Goal: Obtain resource: Download file/media

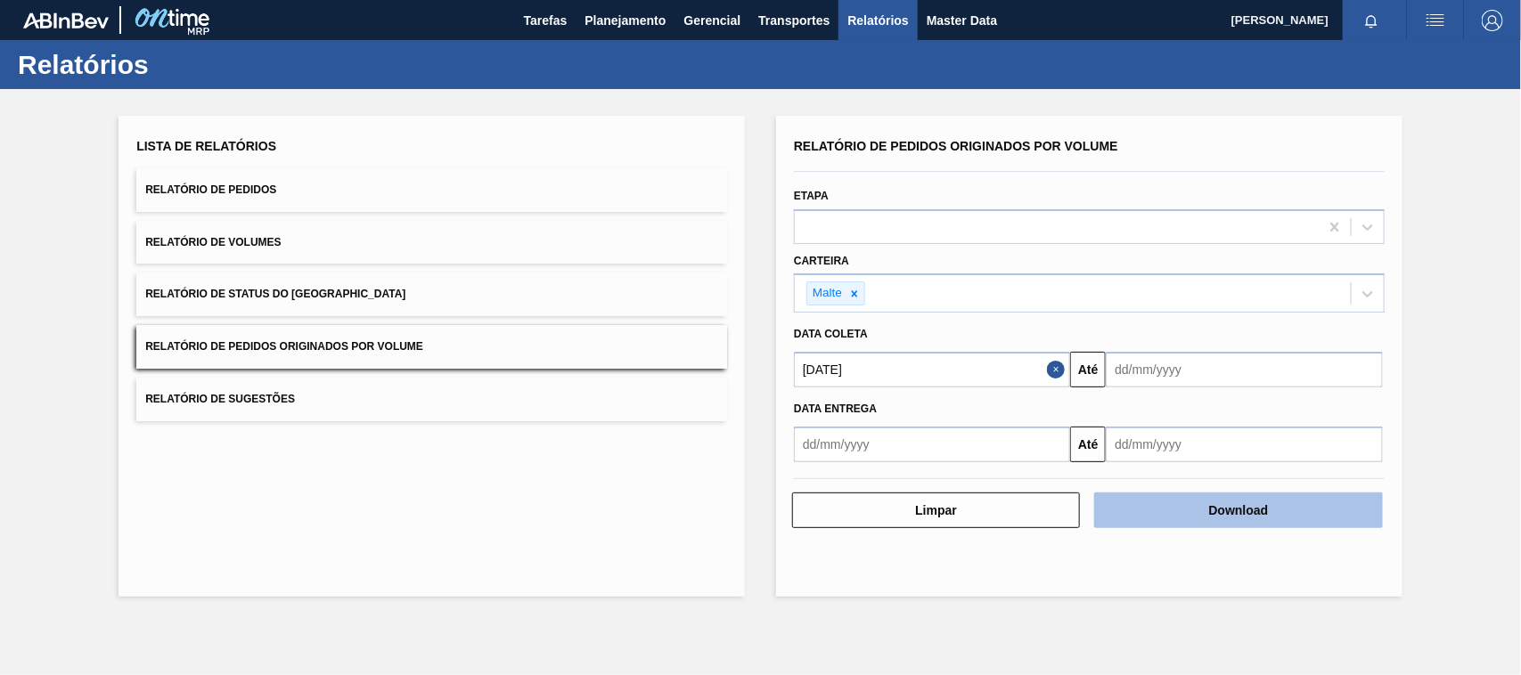
click at [1236, 518] on button "Download" at bounding box center [1238, 511] width 288 height 36
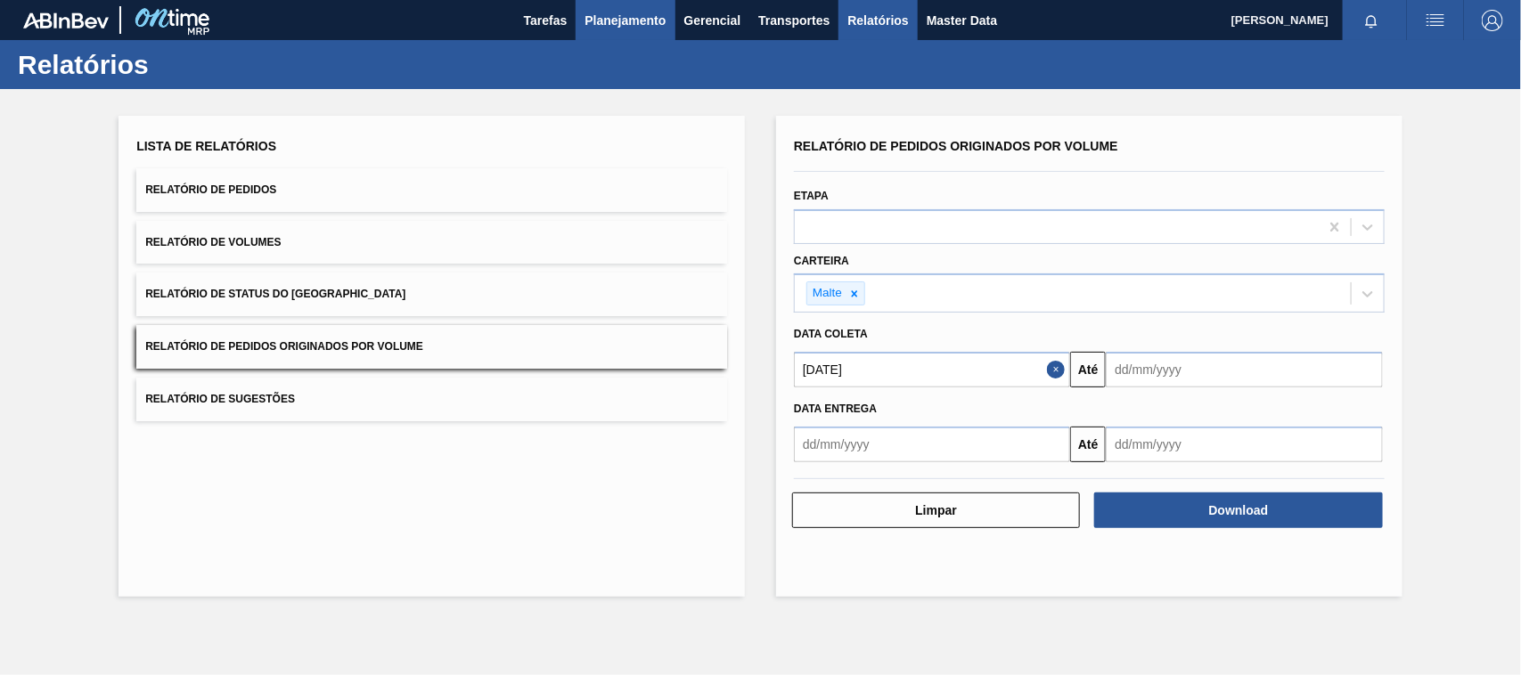
click at [606, 20] on span "Planejamento" at bounding box center [624, 20] width 81 height 21
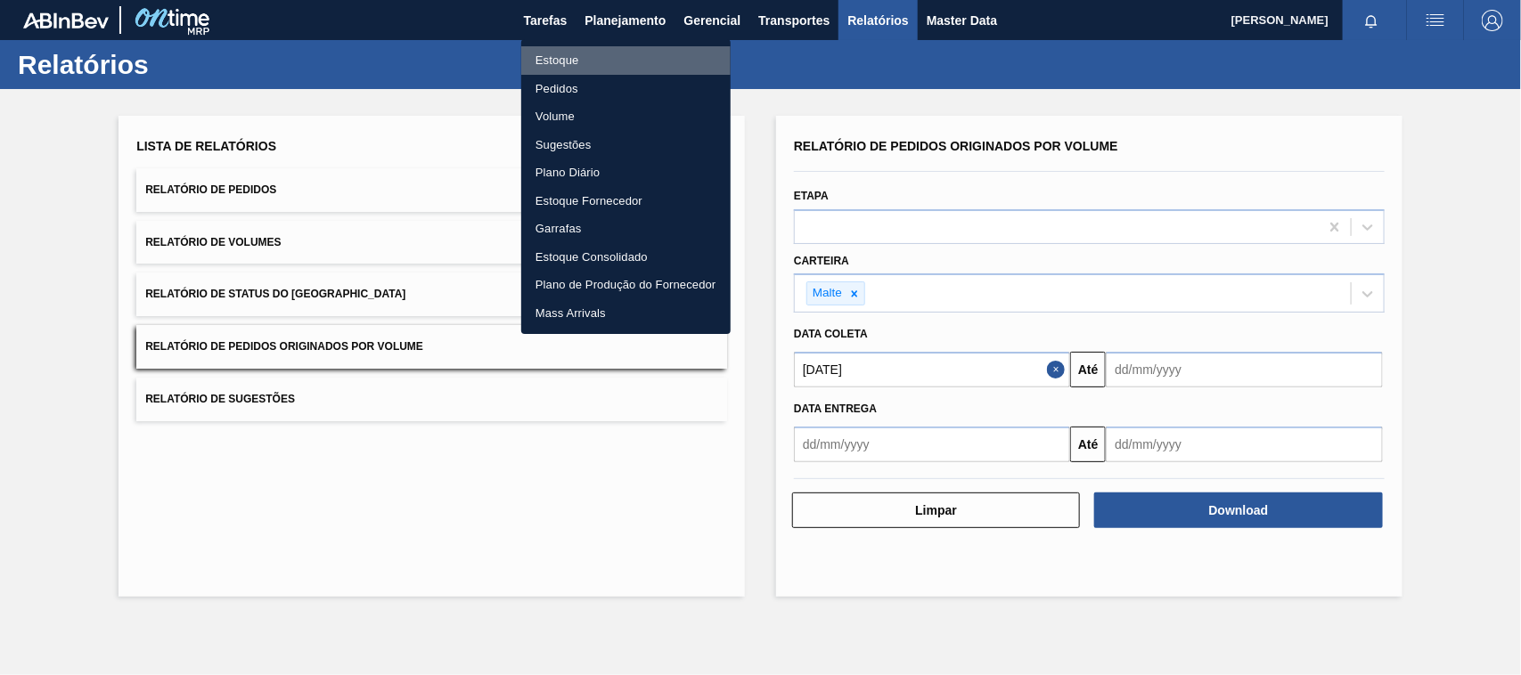
click at [546, 53] on li "Estoque" at bounding box center [625, 60] width 209 height 29
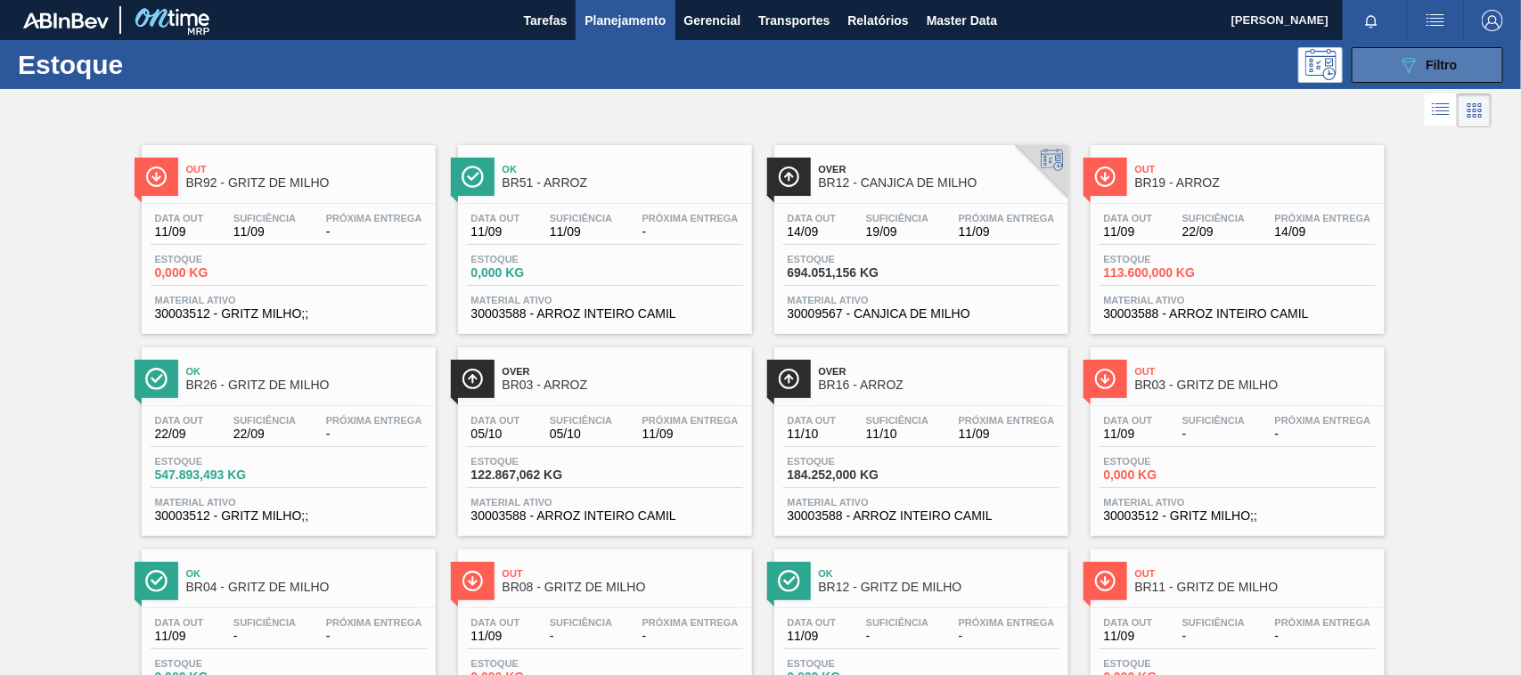
click at [1388, 69] on button "089F7B8B-B2A5-4AFE-B5C0-19BA573D28AC Filtro" at bounding box center [1427, 65] width 151 height 36
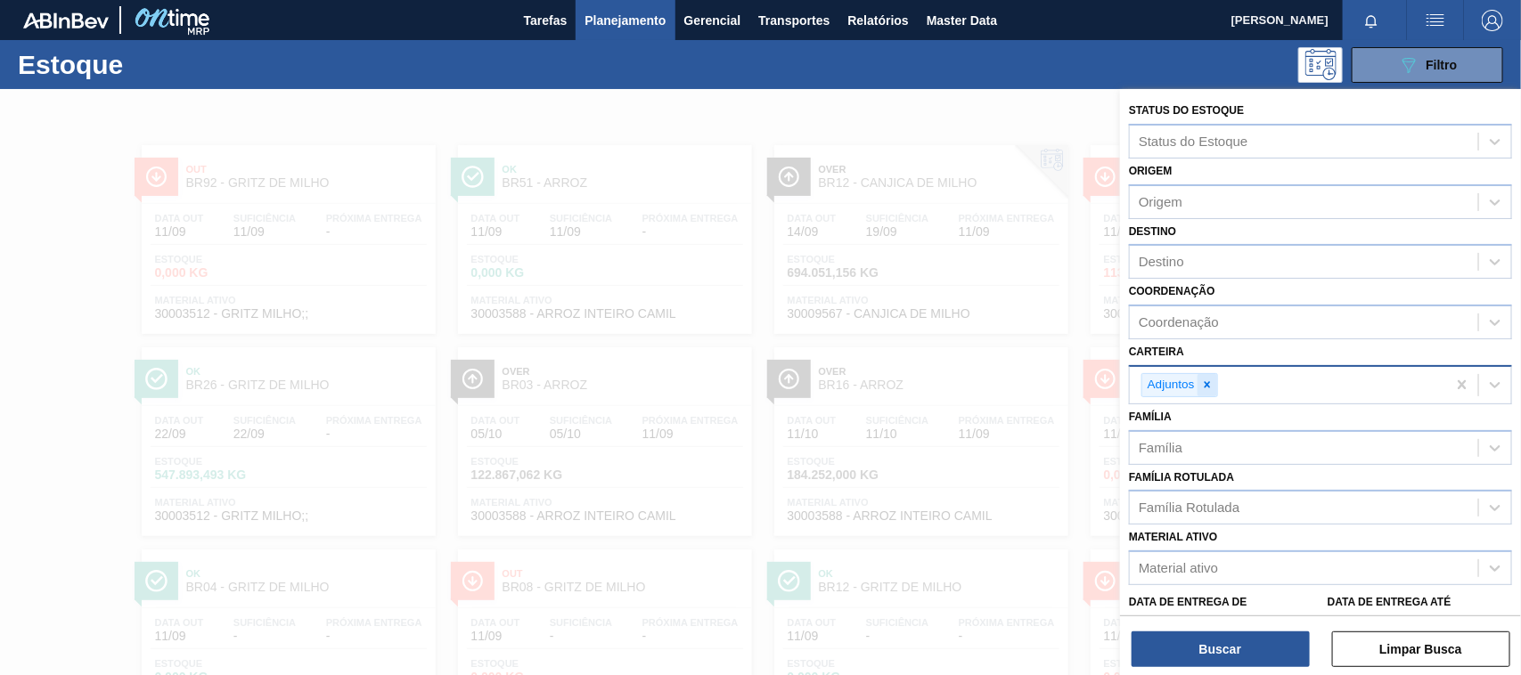
click at [1205, 381] on icon at bounding box center [1207, 385] width 12 height 12
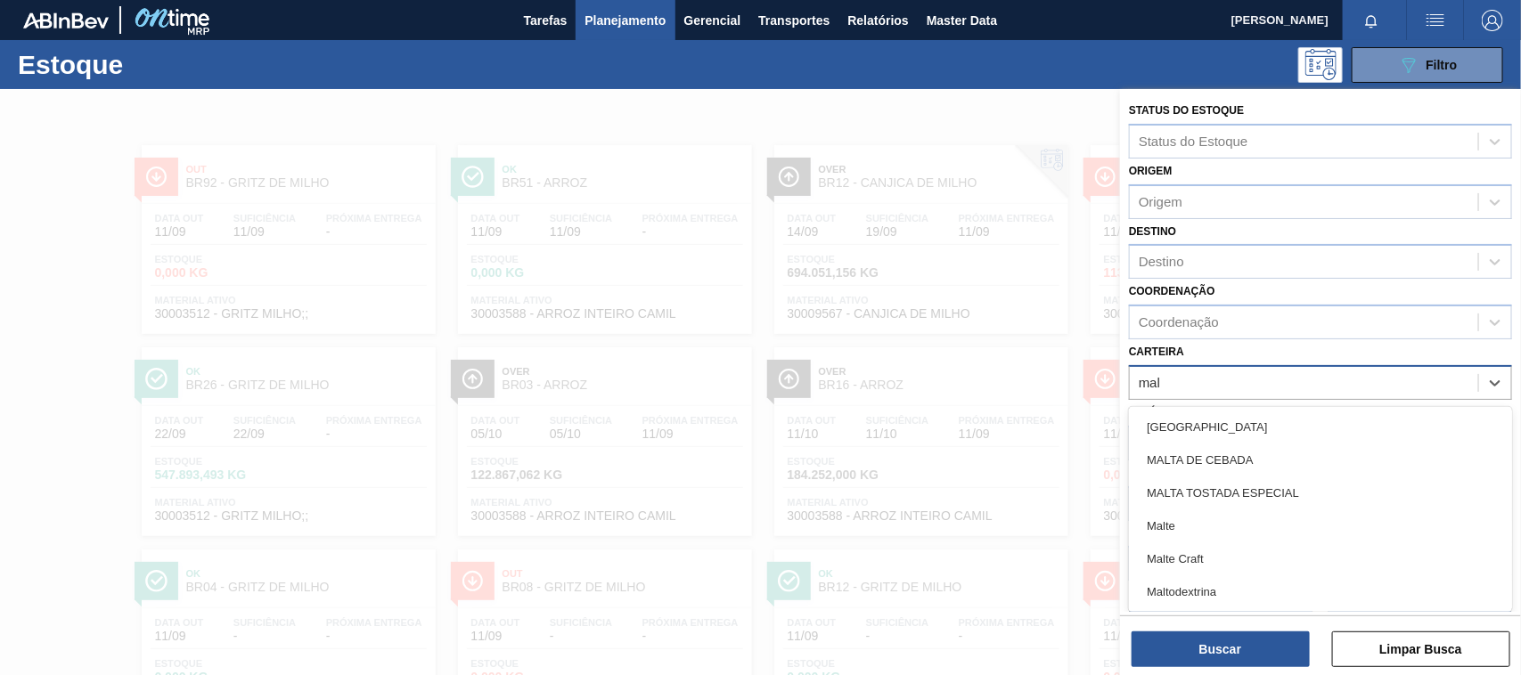
type input "malt"
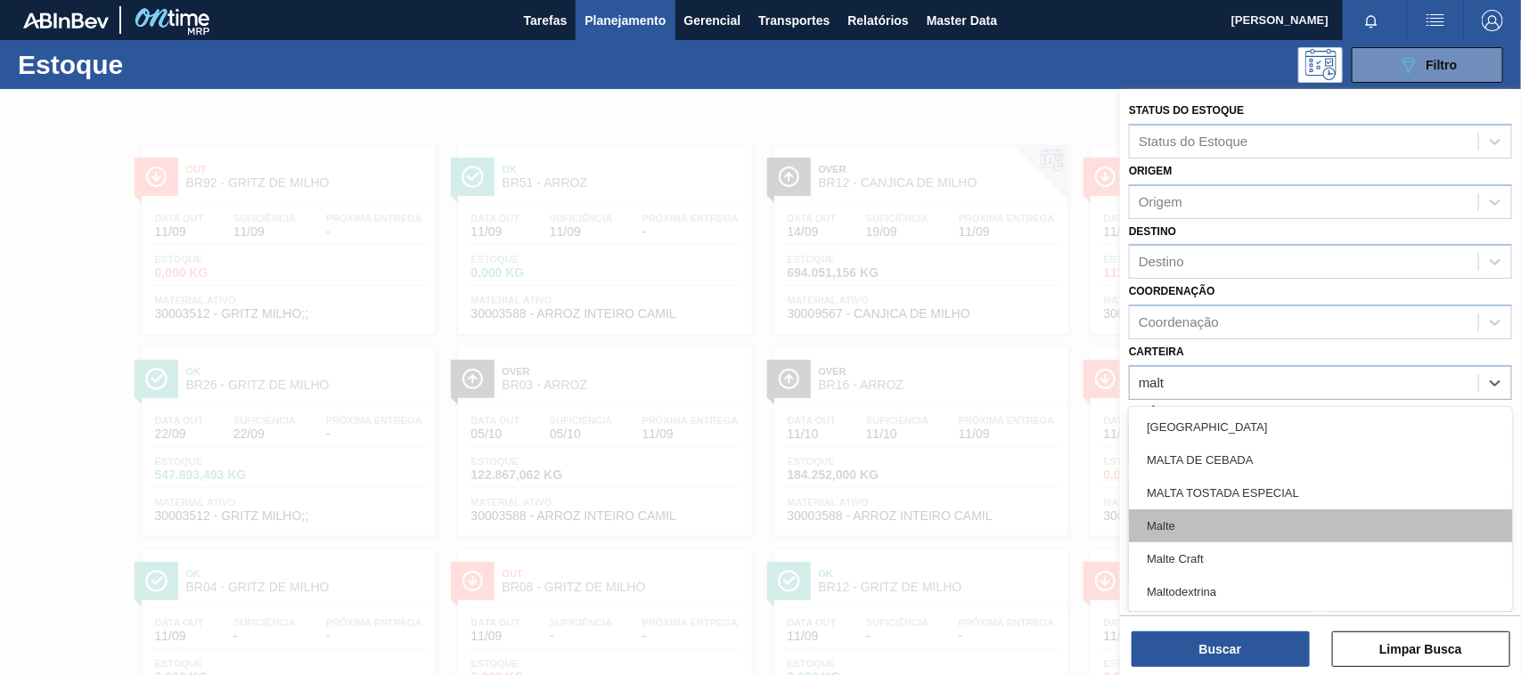
click at [1164, 527] on div "Malte" at bounding box center [1320, 526] width 383 height 33
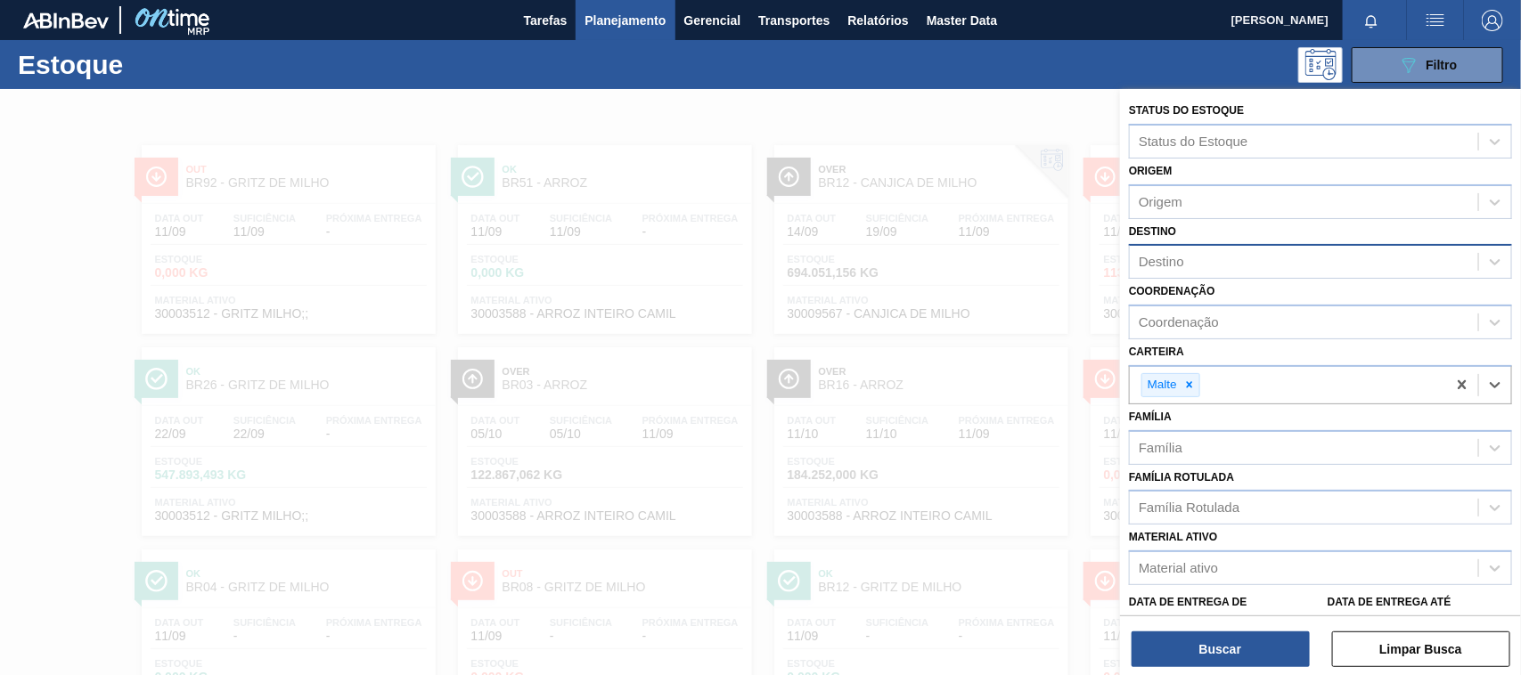
click at [1173, 264] on div "Destino" at bounding box center [1161, 262] width 45 height 15
type input "são"
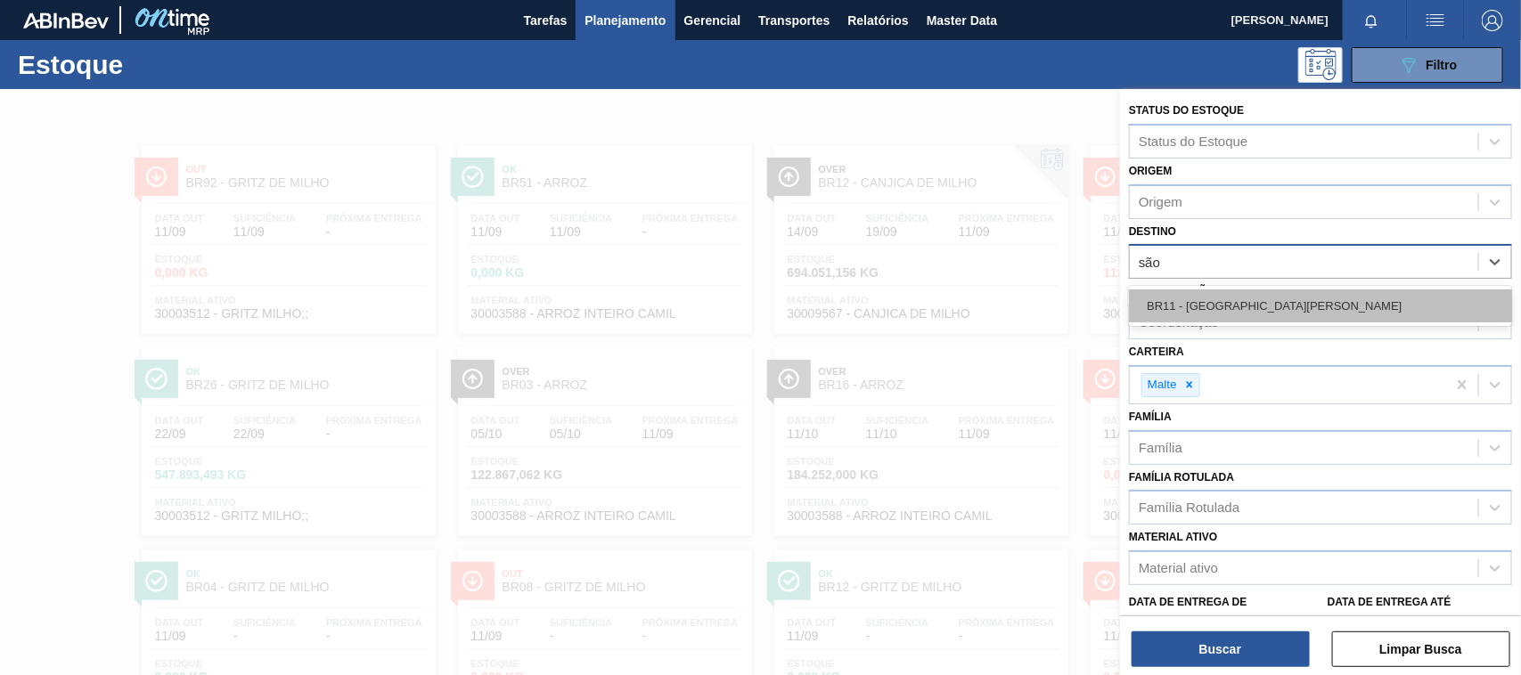
click at [1228, 306] on div "BR11 - [GEOGRAPHIC_DATA][PERSON_NAME]" at bounding box center [1320, 306] width 383 height 33
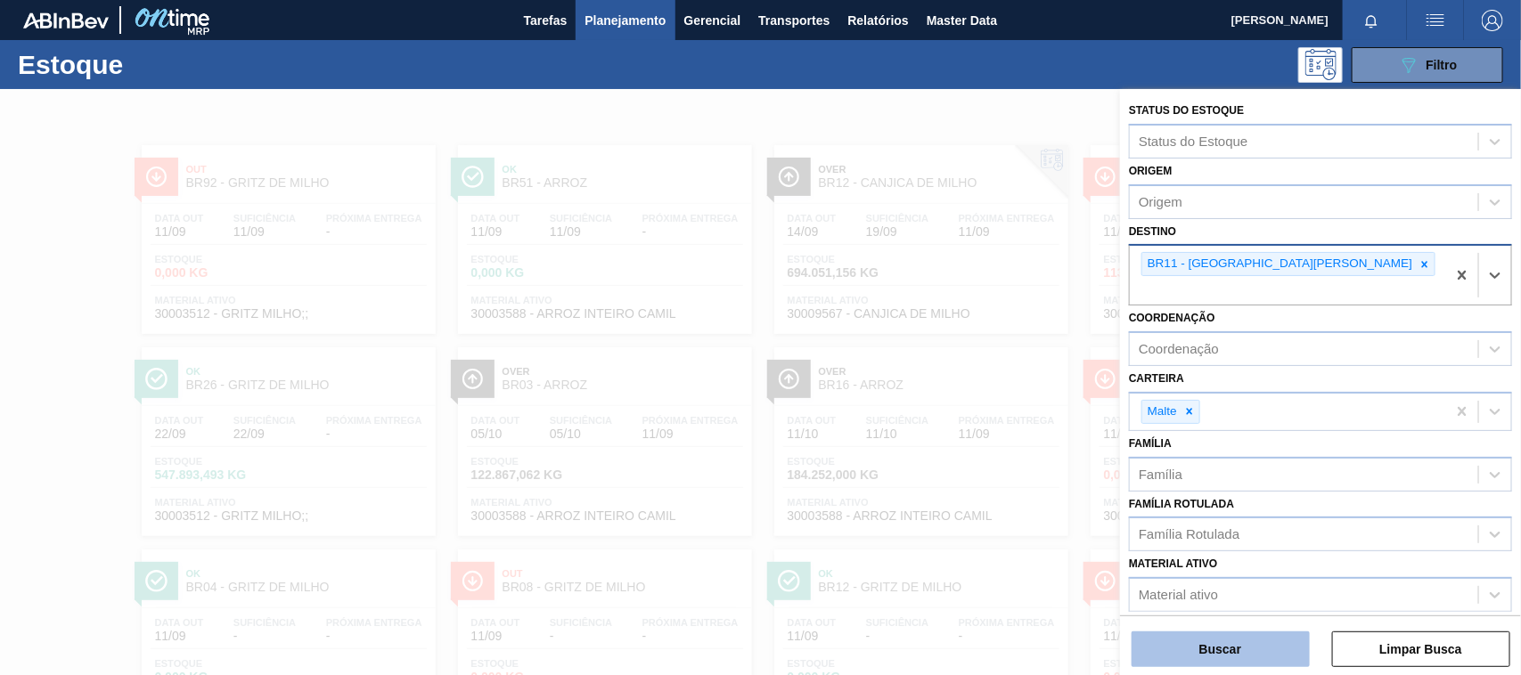
click at [1254, 638] on button "Buscar" at bounding box center [1221, 650] width 178 height 36
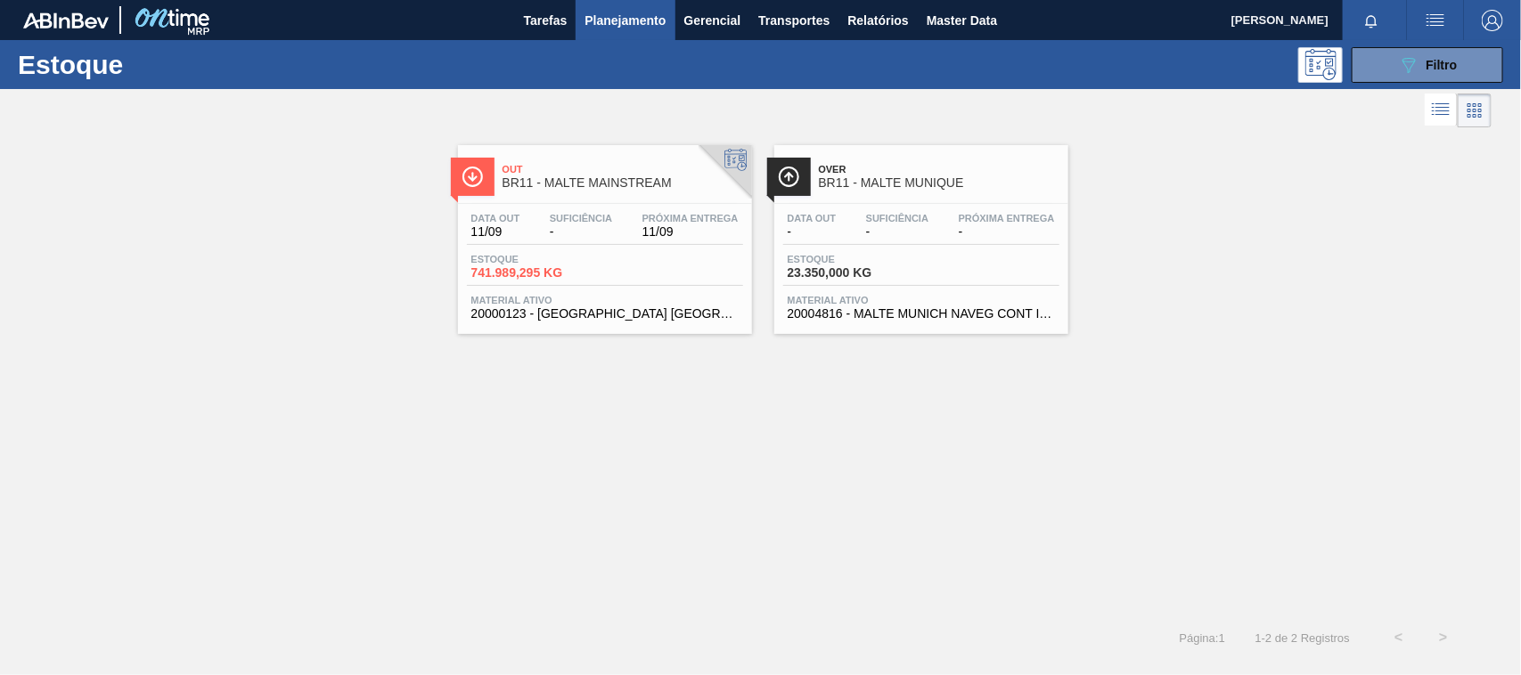
click at [584, 171] on span "Out" at bounding box center [623, 169] width 241 height 11
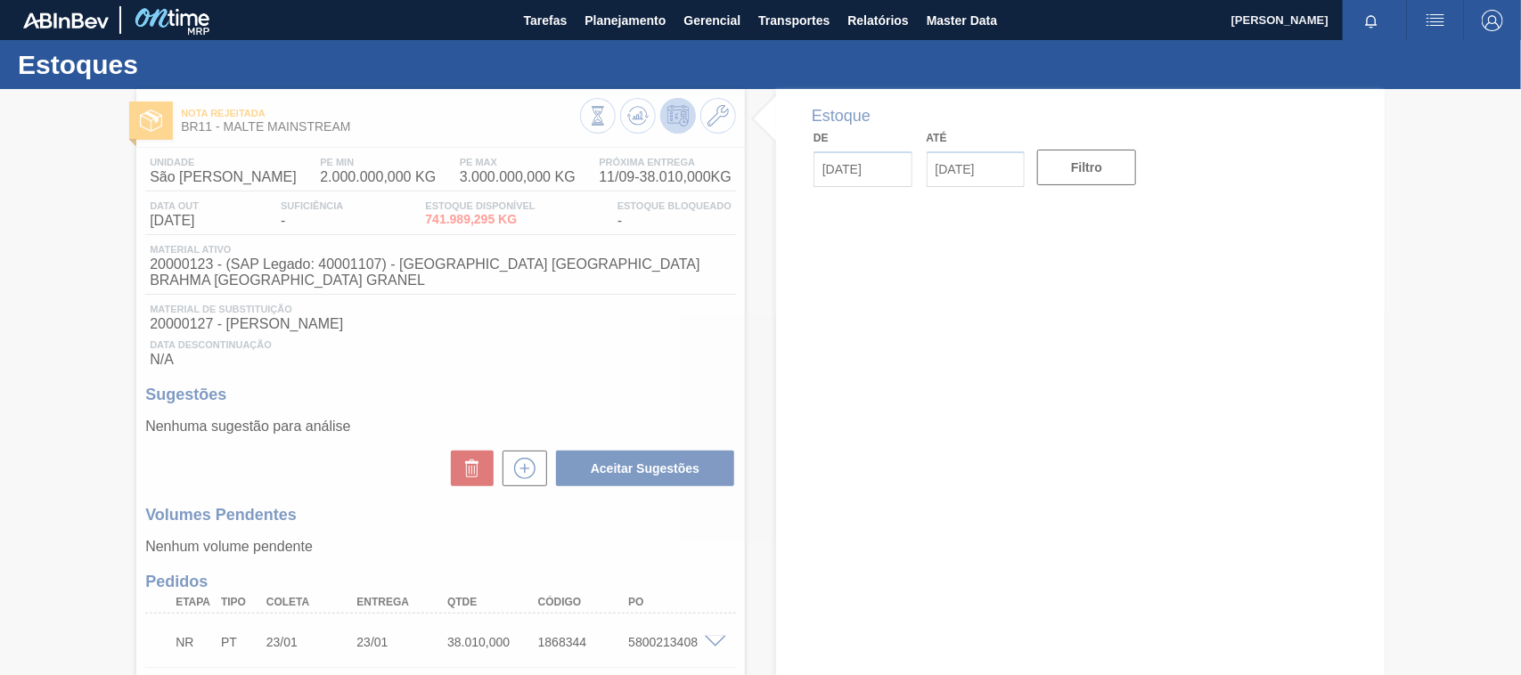
type input "[DATE]"
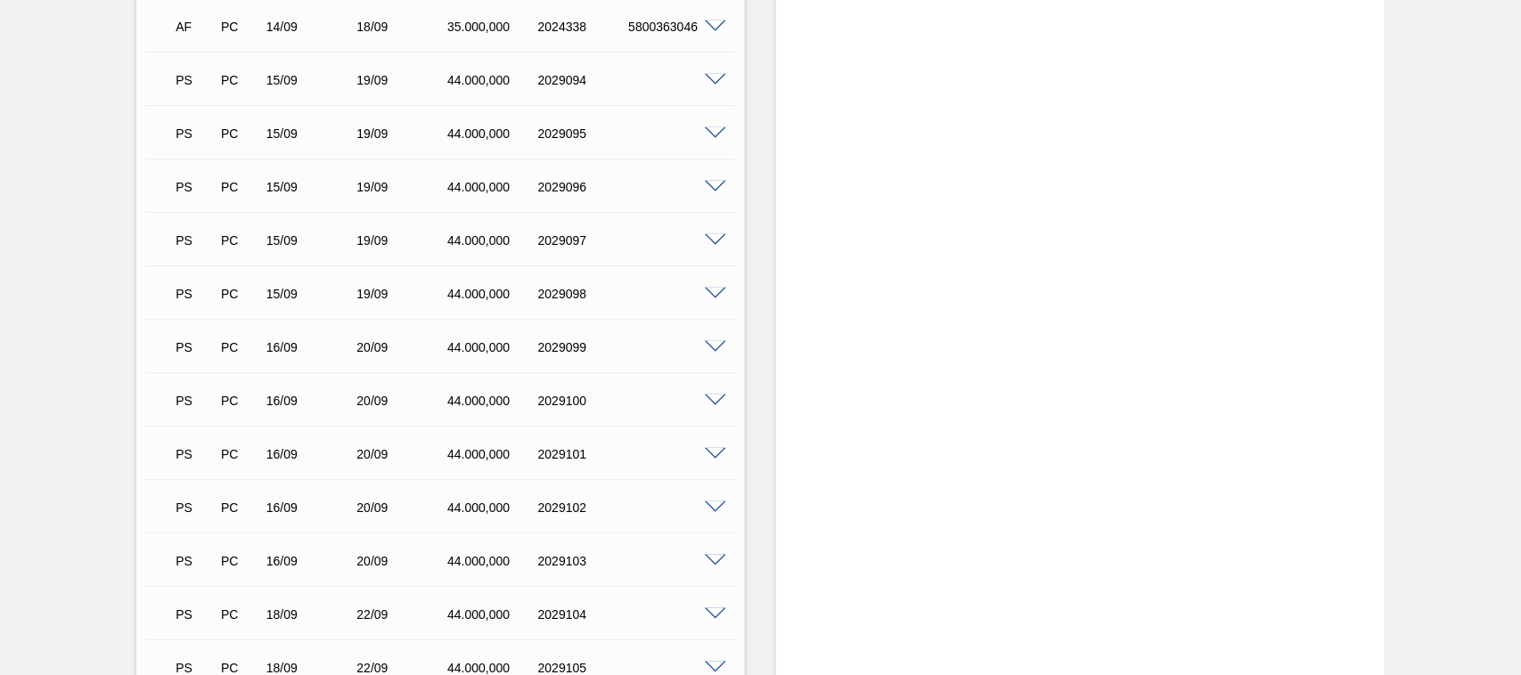
scroll to position [3570, 0]
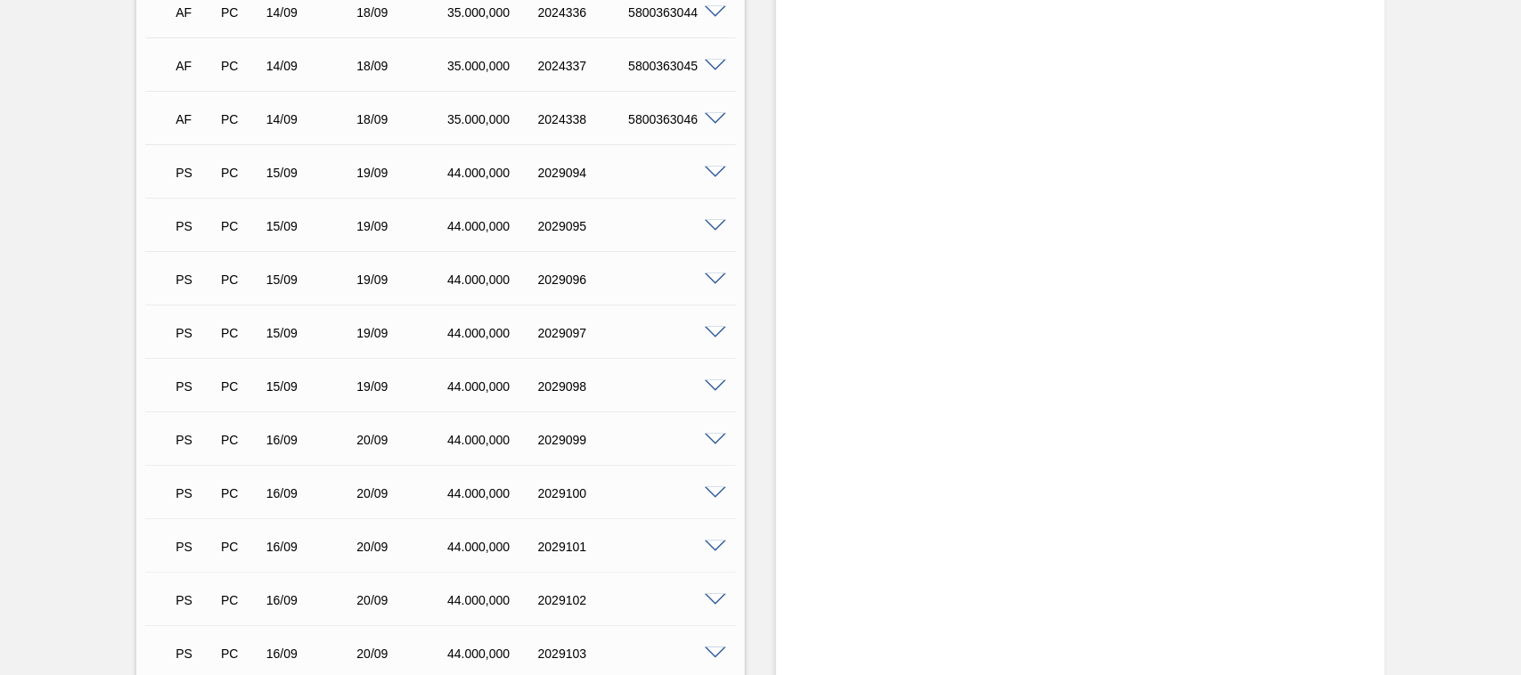
click at [301, 166] on div "15/09" at bounding box center [312, 173] width 101 height 14
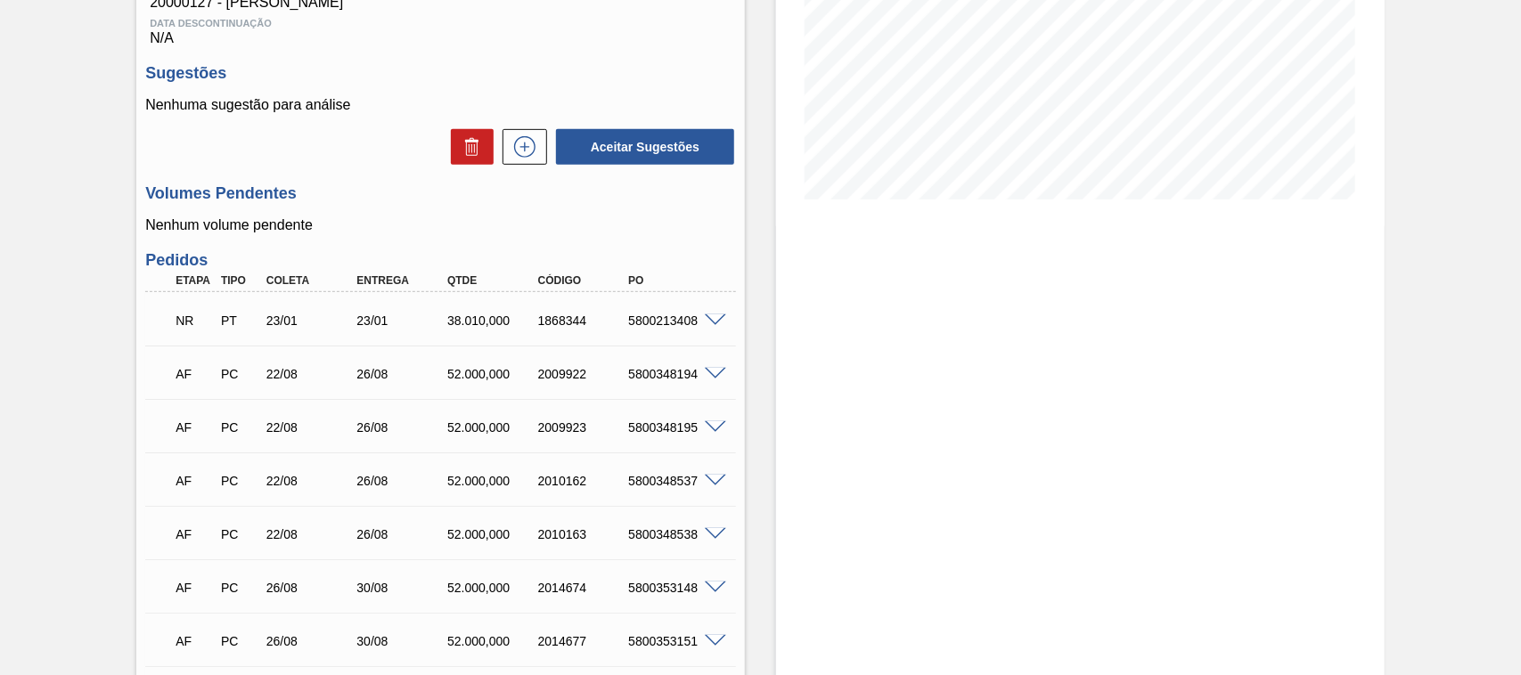
scroll to position [0, 0]
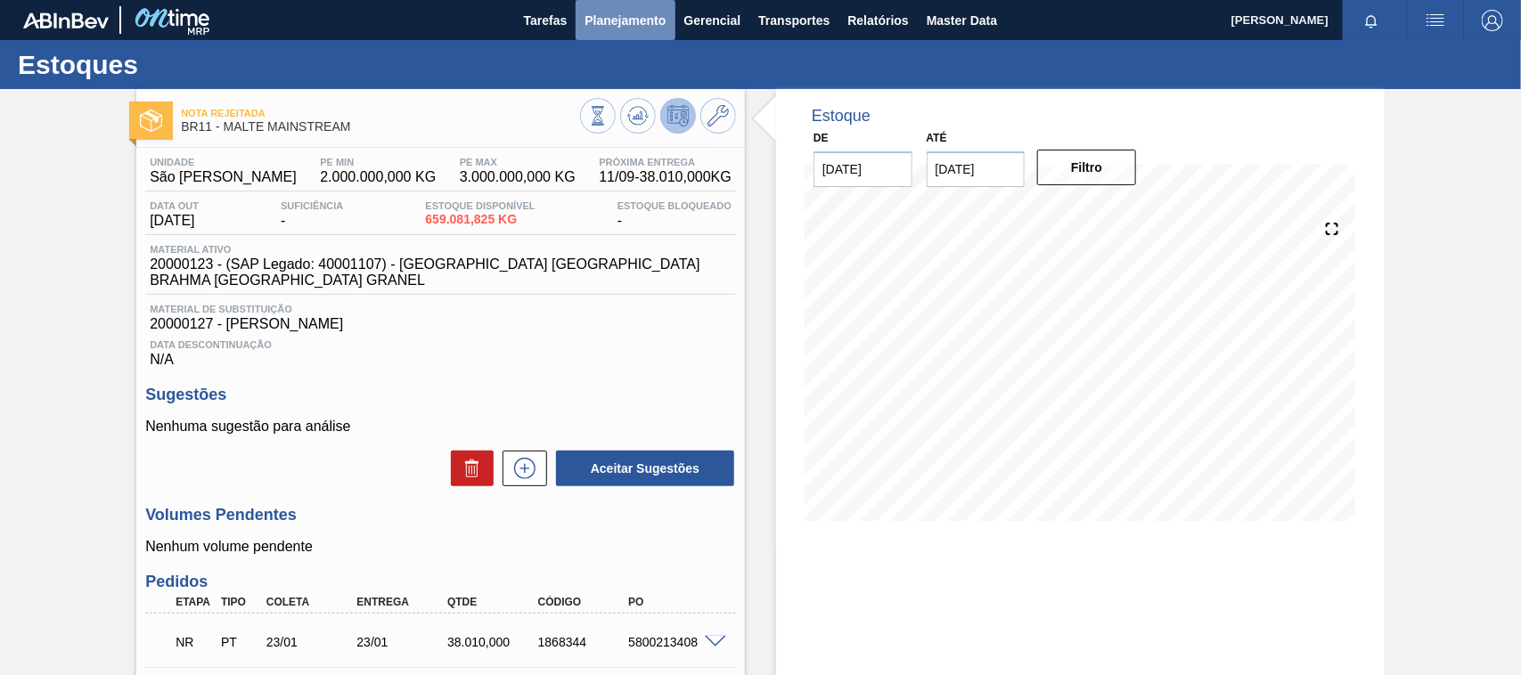
click at [637, 29] on span "Planejamento" at bounding box center [624, 20] width 81 height 21
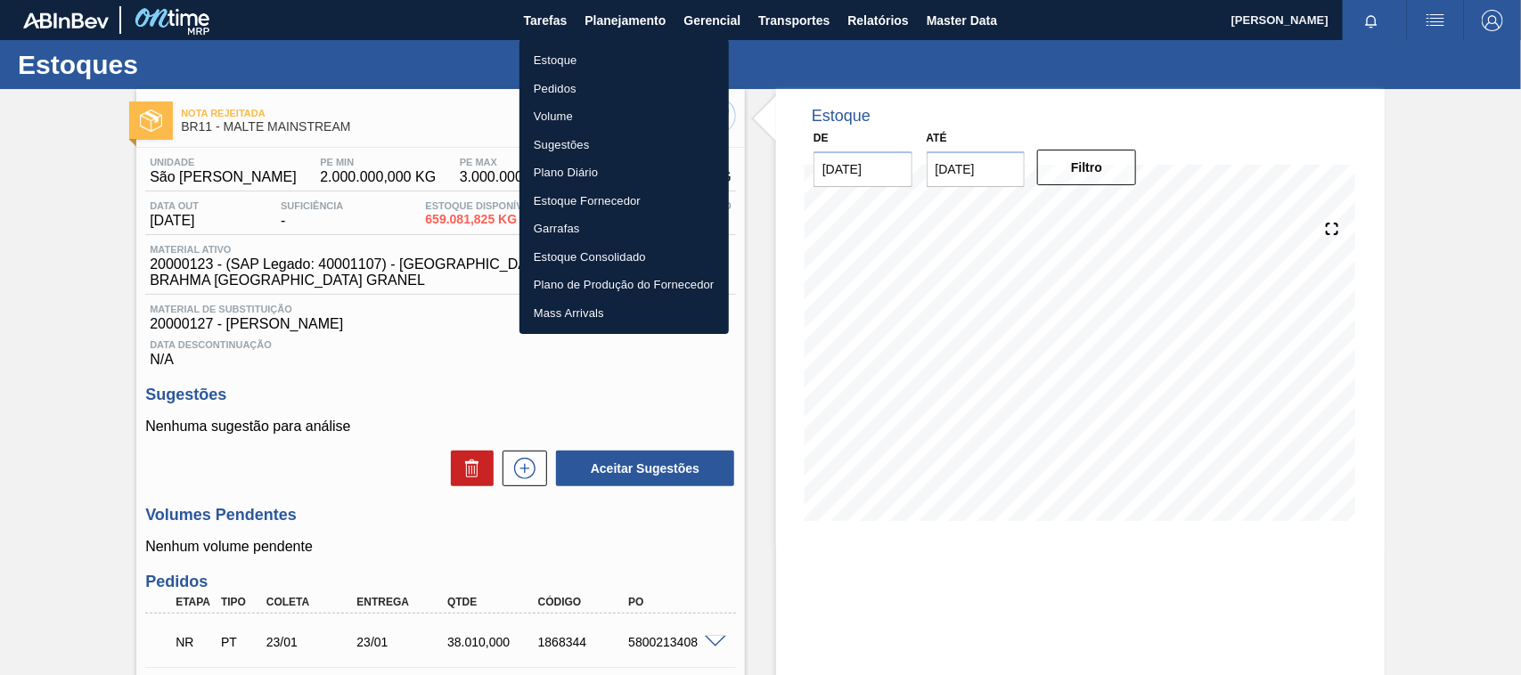
click at [561, 64] on li "Estoque" at bounding box center [623, 60] width 209 height 29
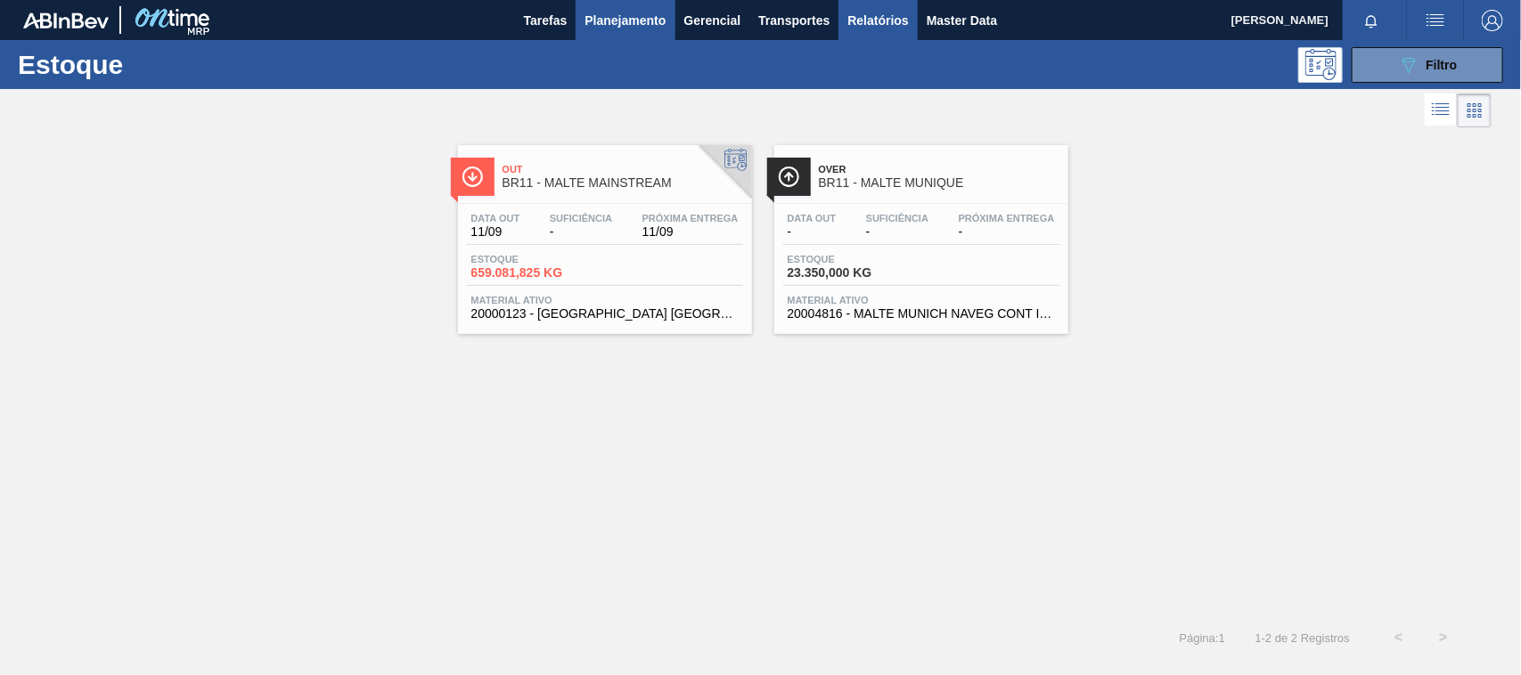
click at [882, 10] on span "Relatórios" at bounding box center [877, 20] width 61 height 21
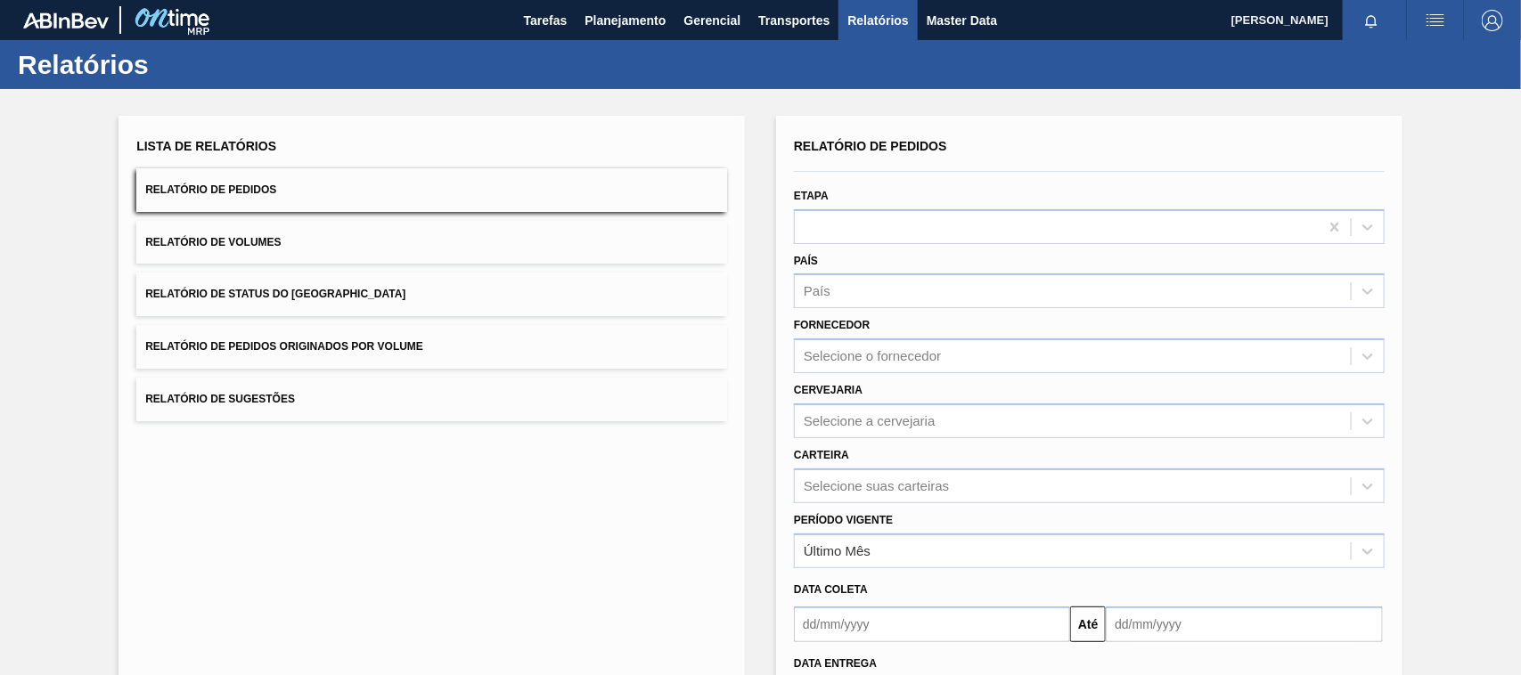
click at [267, 336] on button "Relatório de Pedidos Originados por Volume" at bounding box center [431, 347] width 591 height 44
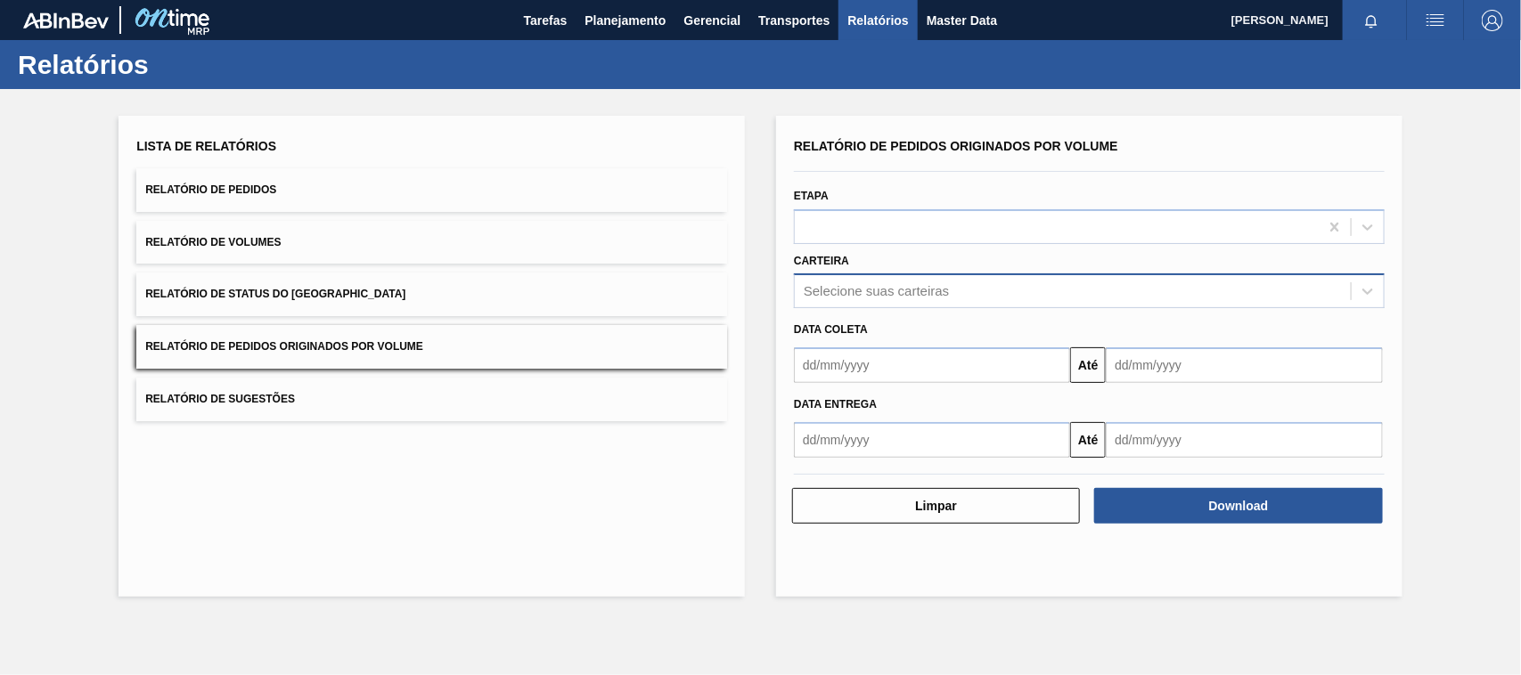
click at [861, 298] on div "Selecione suas carteiras" at bounding box center [1073, 292] width 556 height 26
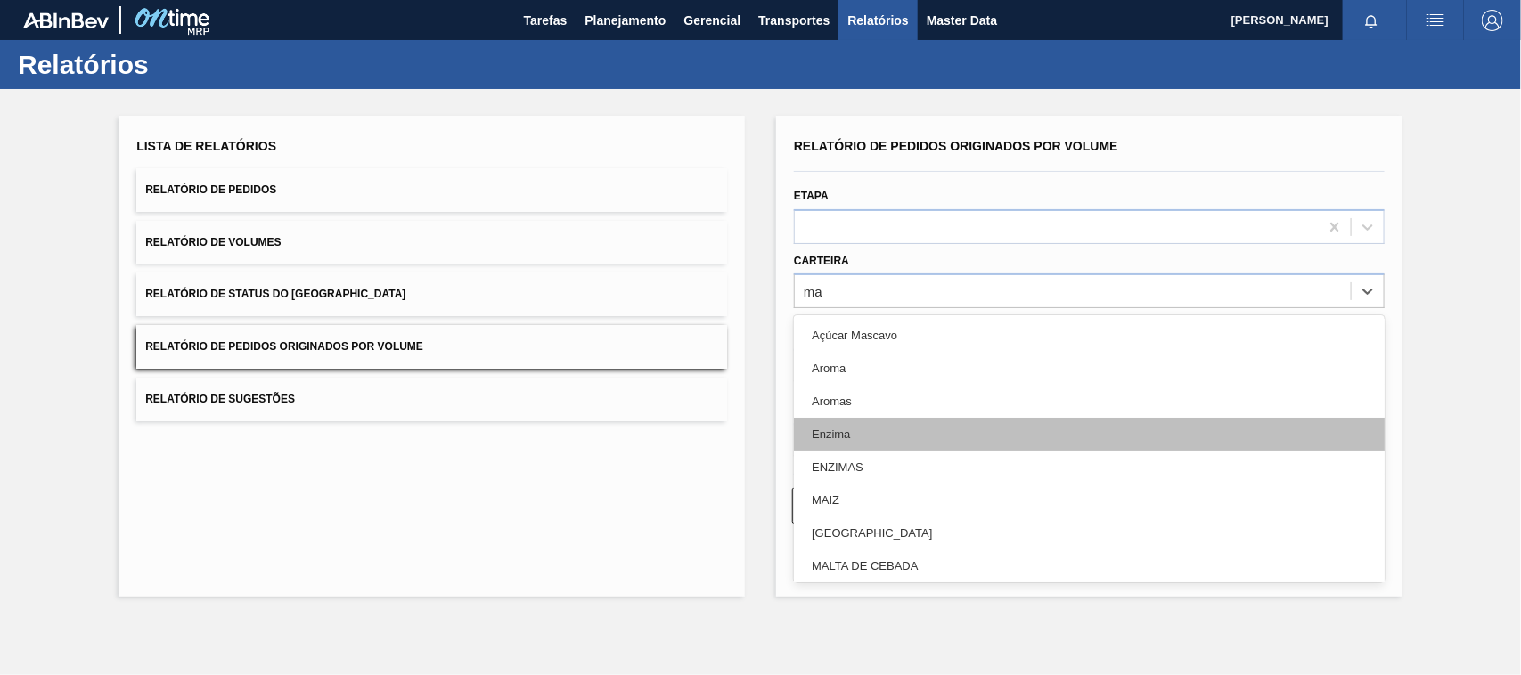
type input "mal"
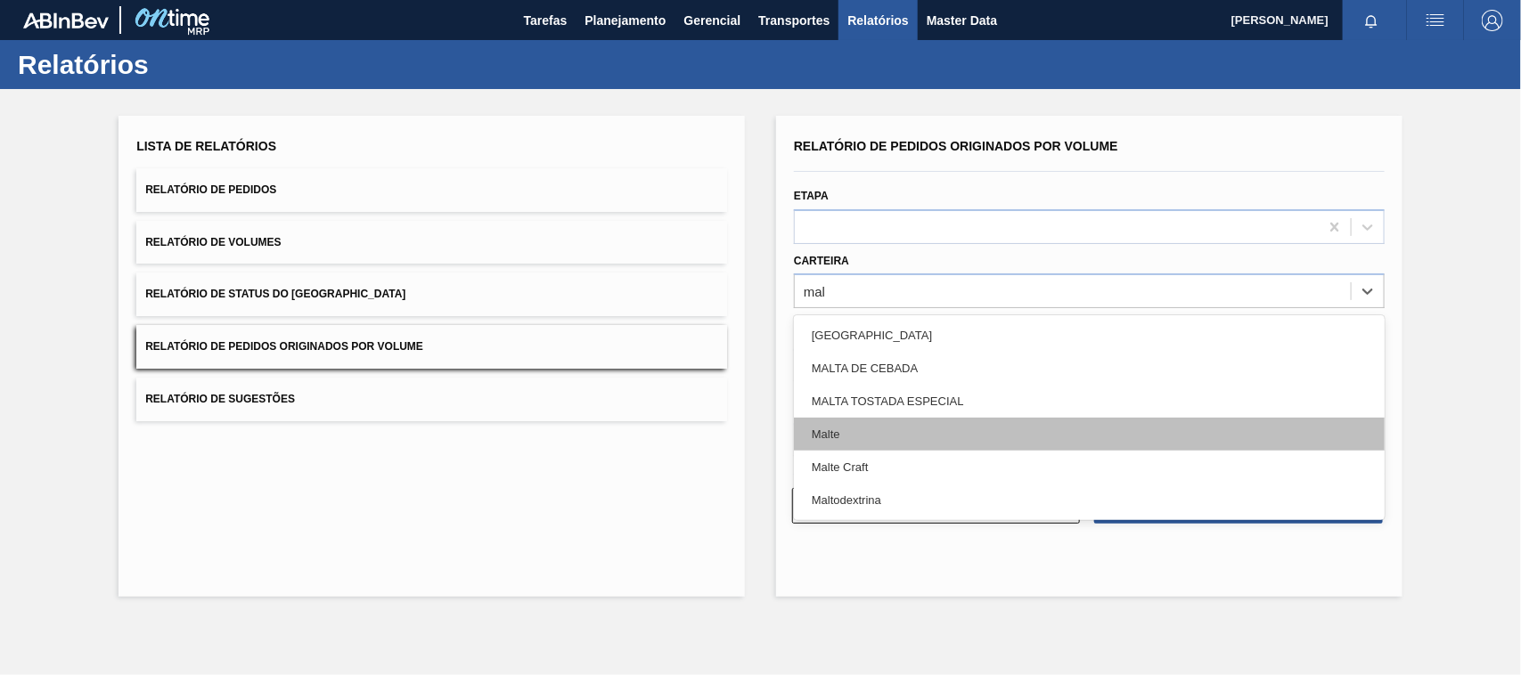
click at [864, 421] on div "Malte" at bounding box center [1089, 434] width 591 height 33
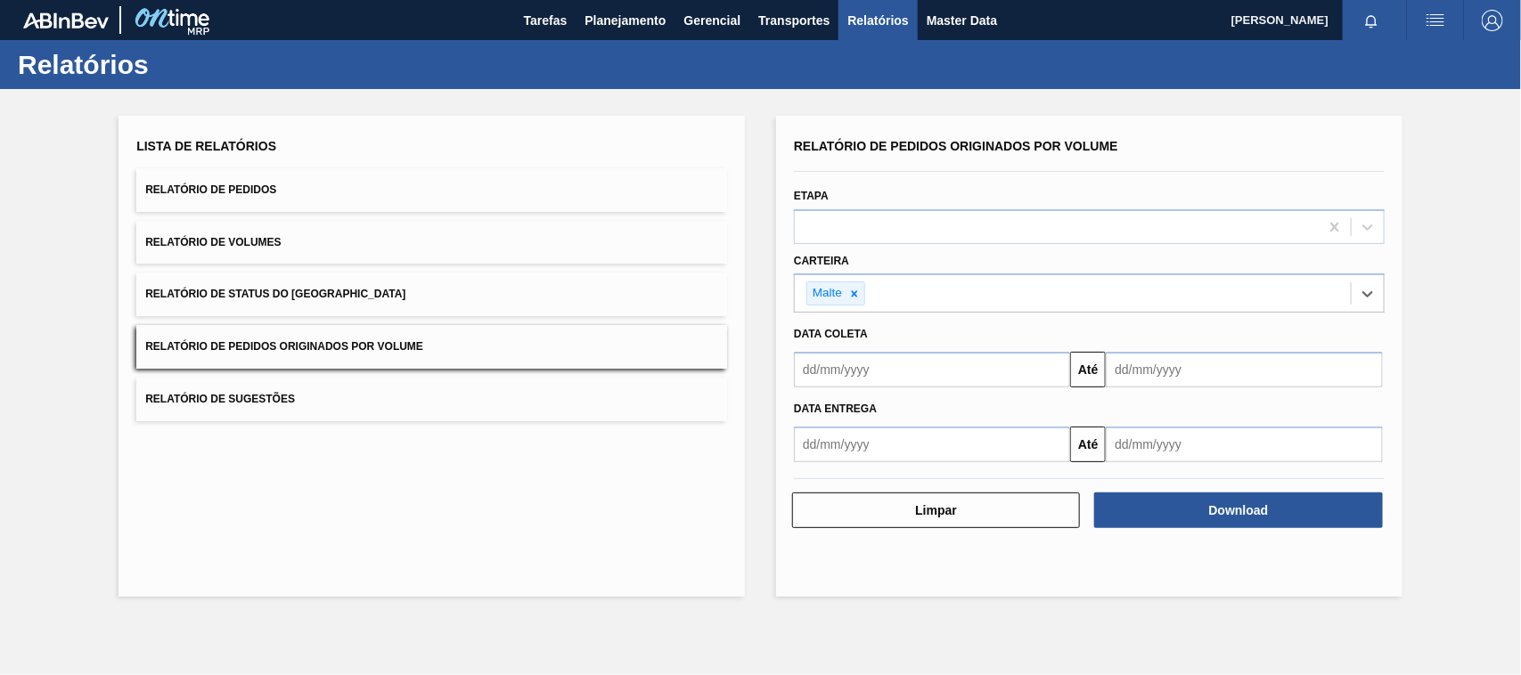
click at [878, 377] on input "text" at bounding box center [932, 370] width 276 height 36
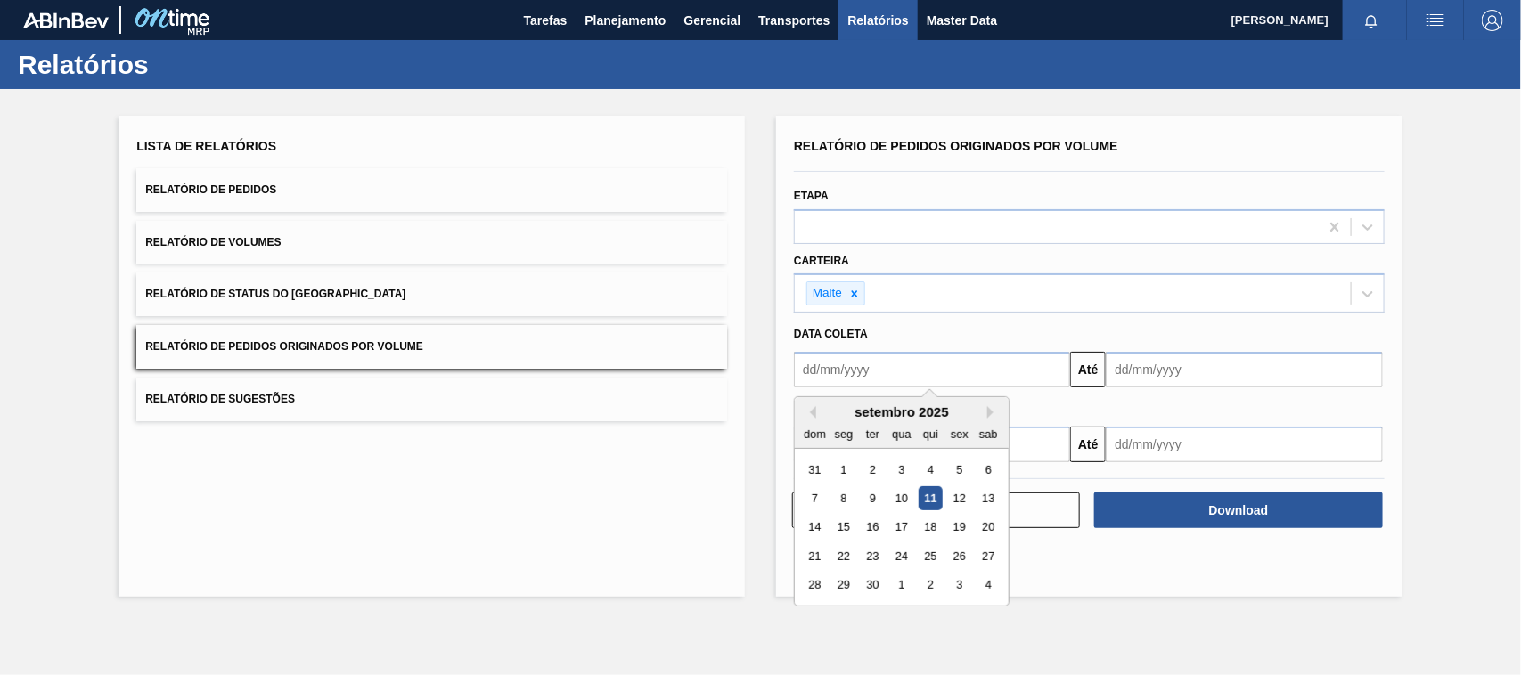
type input "[DATE]"
click at [894, 465] on div "1" at bounding box center [901, 470] width 24 height 24
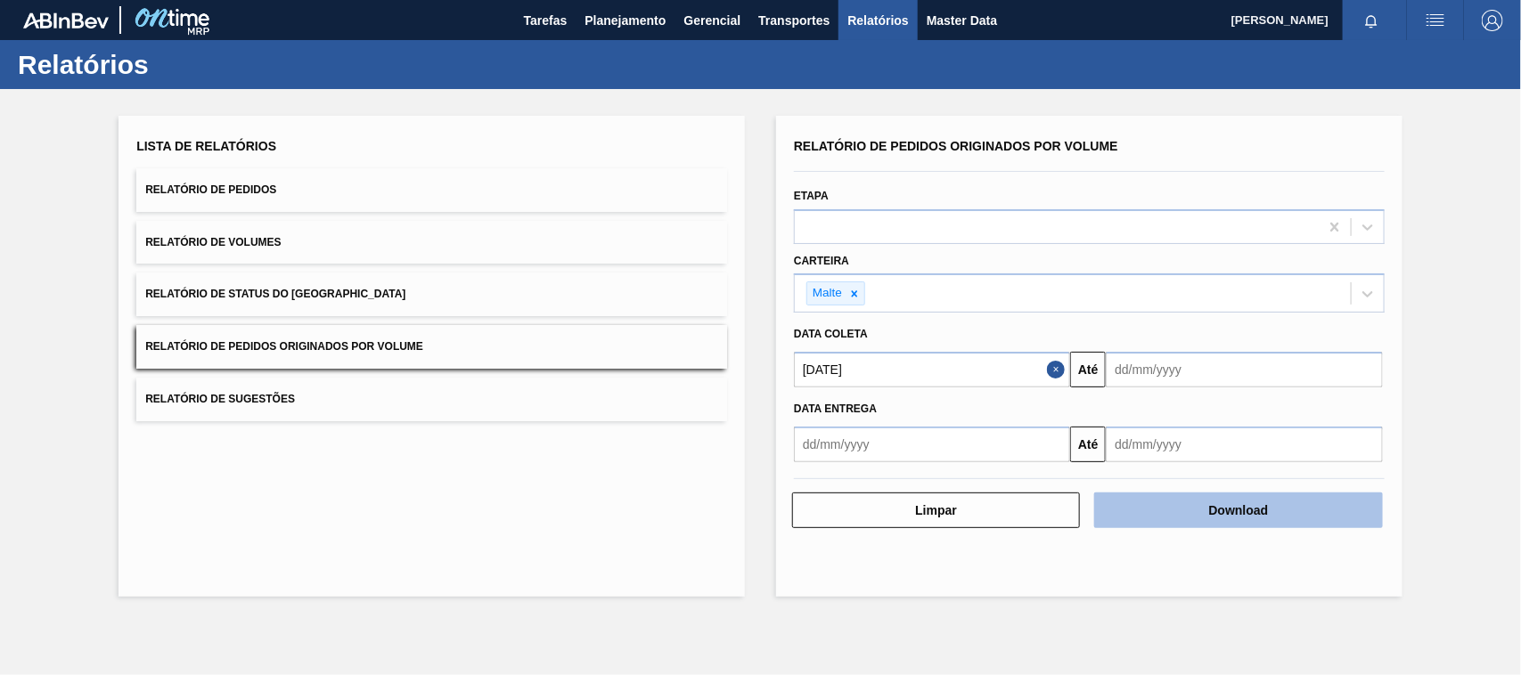
click at [1230, 512] on button "Download" at bounding box center [1238, 511] width 288 height 36
